Goal: Transaction & Acquisition: Obtain resource

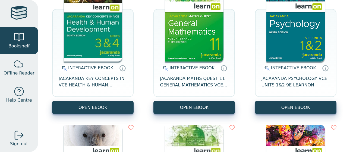
scroll to position [97, 0]
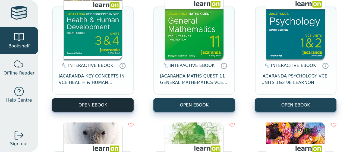
click at [77, 105] on button "OPEN EBOOK" at bounding box center [93, 105] width 82 height 13
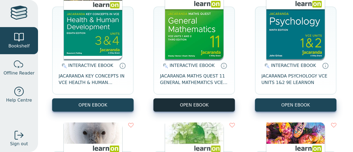
click at [175, 100] on button "OPEN EBOOK" at bounding box center [195, 105] width 82 height 13
